Goal: Find contact information: Find contact information

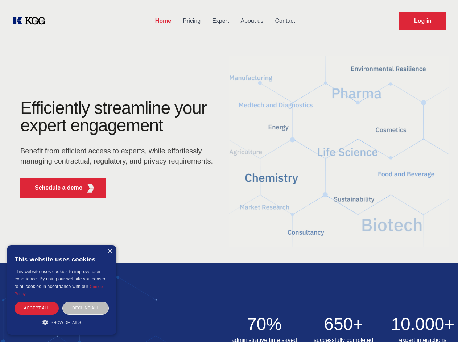
click at [229, 171] on div "Efficiently streamline your expert engagement Benefit from efficient access to …" at bounding box center [119, 151] width 220 height 105
click at [54, 188] on p "Schedule a demo" at bounding box center [59, 187] width 48 height 9
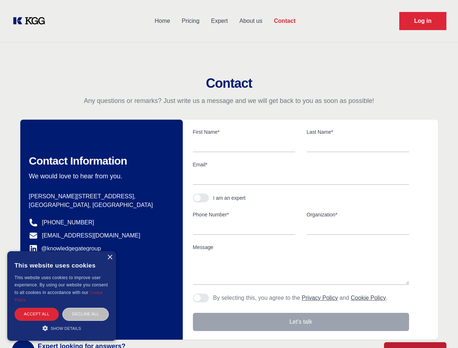
click at [109, 251] on div "× This website uses cookies This website uses cookies to improve user experienc…" at bounding box center [61, 295] width 109 height 89
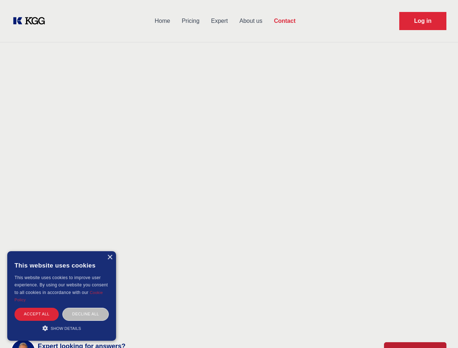
click at [37, 308] on div "Accept all" at bounding box center [36, 314] width 44 height 13
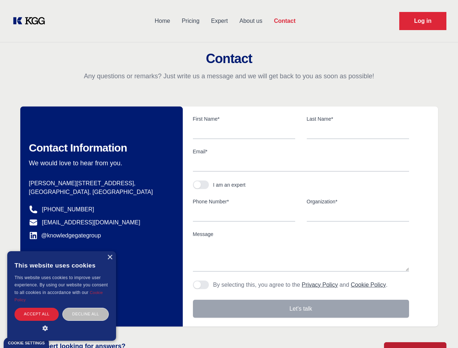
click at [85, 308] on div "Decline all" at bounding box center [85, 314] width 46 height 13
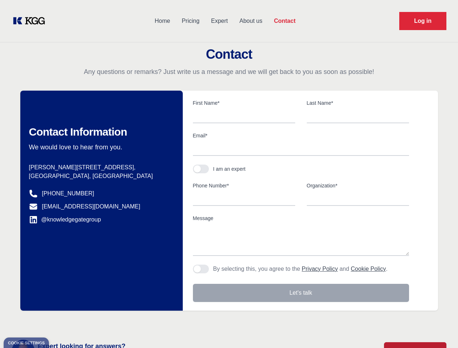
click at [62, 322] on main "Contact Any questions or remarks? Just write us a message and we will get back …" at bounding box center [229, 188] width 458 height 377
